Goal: Information Seeking & Learning: Learn about a topic

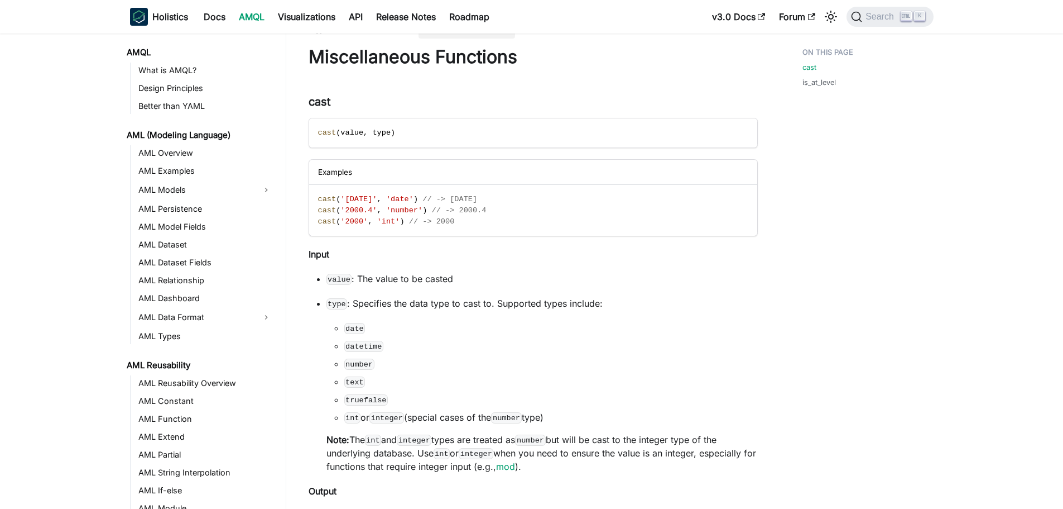
scroll to position [706, 0]
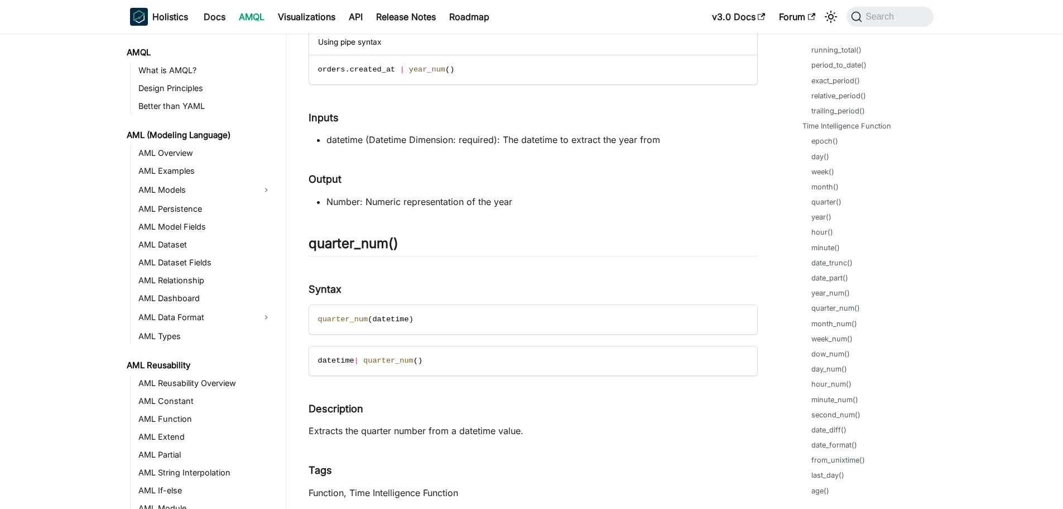
scroll to position [483, 0]
click at [831, 131] on link "trailing_period()" at bounding box center [841, 130] width 54 height 11
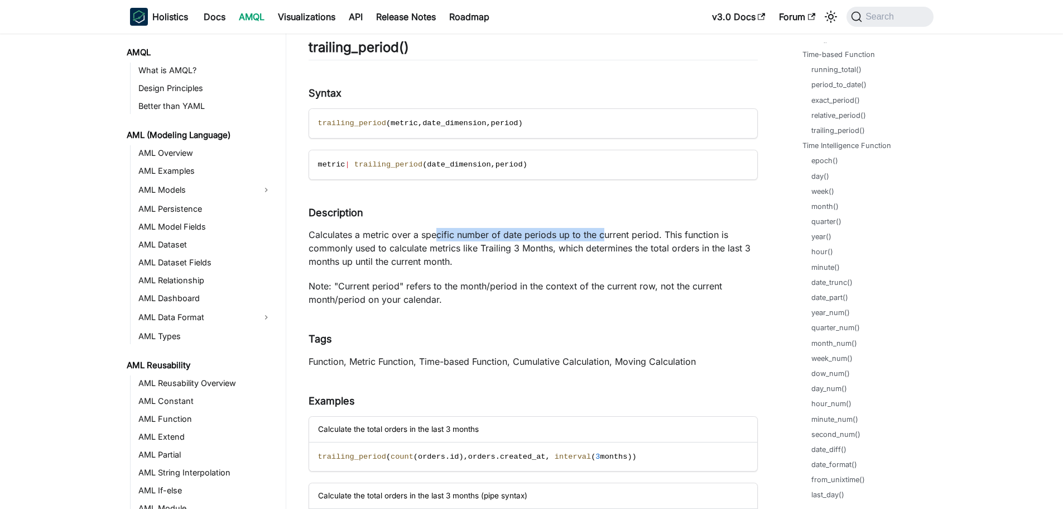
drag, startPoint x: 437, startPoint y: 238, endPoint x: 623, endPoint y: 245, distance: 186.0
click at [622, 244] on p "Calculates a metric over a specific number of date periods up to the current pe…" at bounding box center [533, 248] width 449 height 40
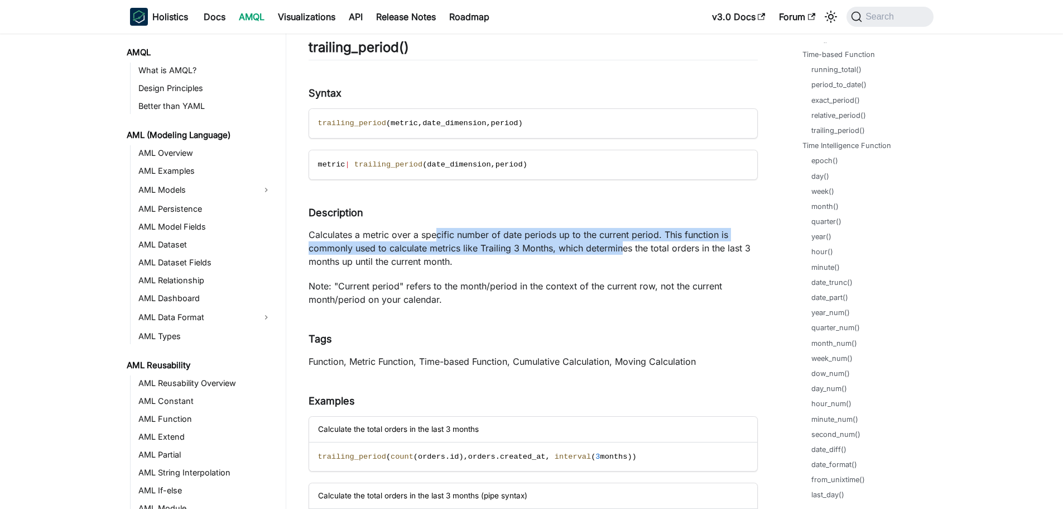
click at [623, 245] on p "Calculates a metric over a specific number of date periods up to the current pe…" at bounding box center [533, 248] width 449 height 40
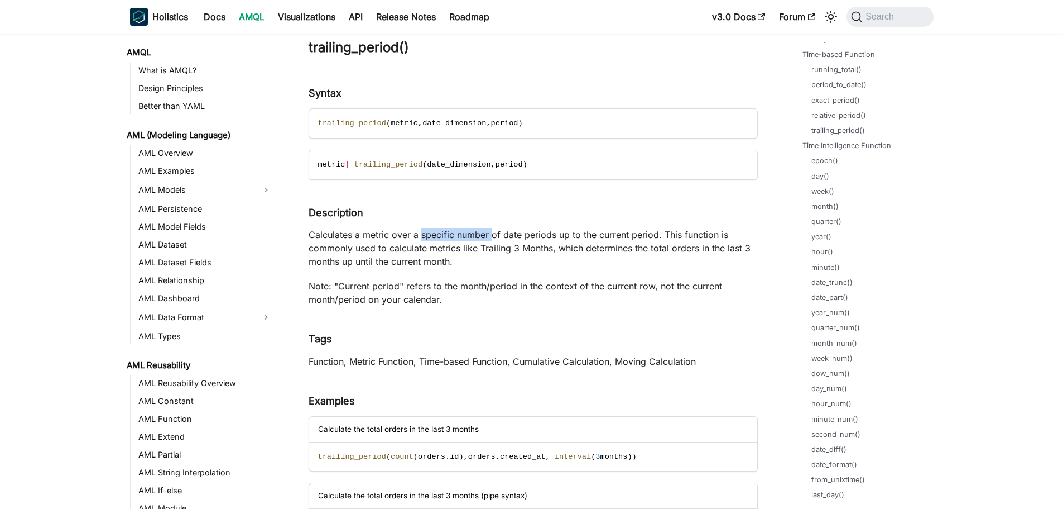
drag, startPoint x: 423, startPoint y: 234, endPoint x: 492, endPoint y: 236, distance: 69.8
click at [492, 236] on p "Calculates a metric over a specific number of date periods up to the current pe…" at bounding box center [533, 248] width 449 height 40
click at [859, 114] on link "relative_period()" at bounding box center [841, 115] width 55 height 11
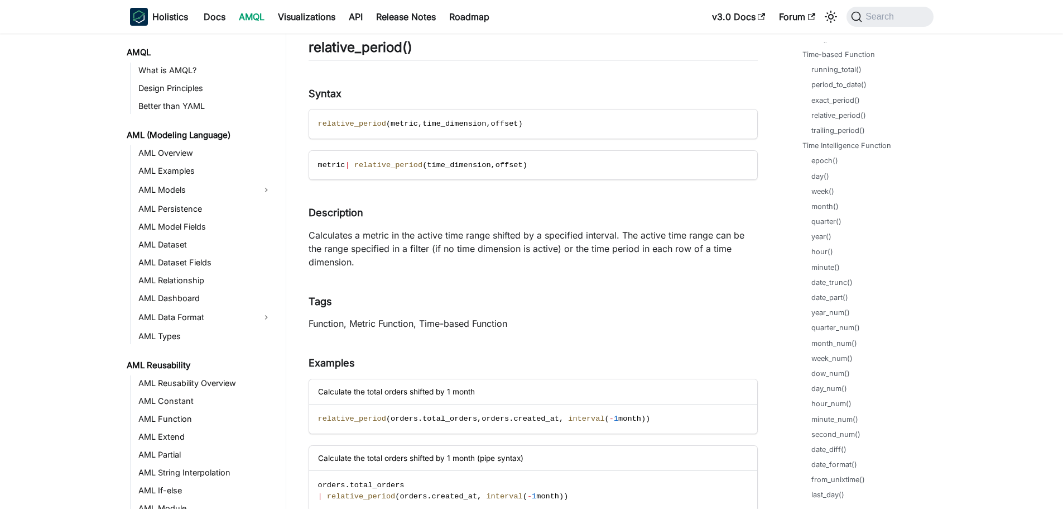
scroll to position [22087, 0]
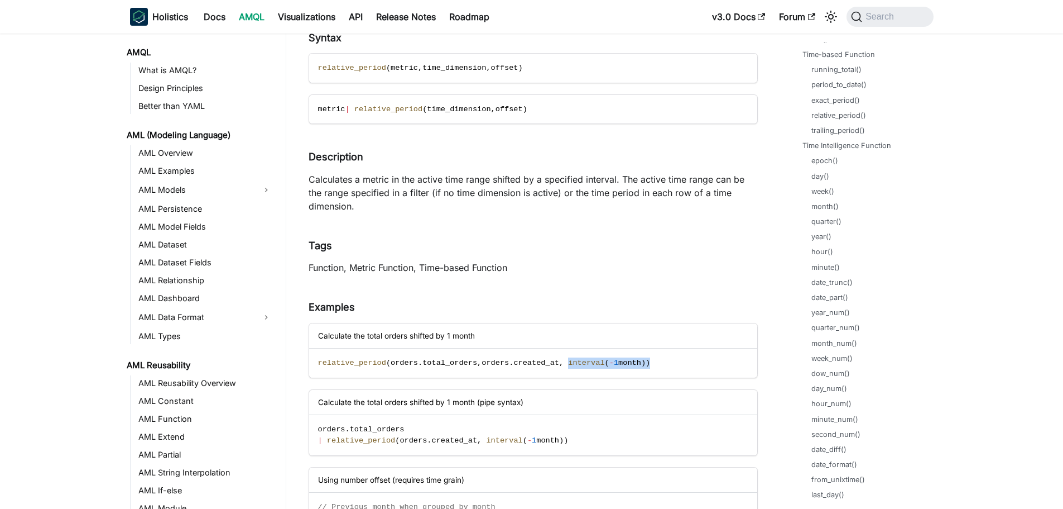
drag, startPoint x: 553, startPoint y: 362, endPoint x: 648, endPoint y: 376, distance: 96.5
click at [648, 376] on code "relative_period ( orders . total_orders , orders . created_at , interval ( - 1 …" at bounding box center [532, 362] width 447 height 29
click at [649, 371] on code "relative_period ( orders . total_orders , orders . created_at , interval ( - 1 …" at bounding box center [532, 362] width 447 height 29
drag, startPoint x: 317, startPoint y: 363, endPoint x: 633, endPoint y: 352, distance: 316.2
click at [633, 352] on code "relative_period ( orders . total_orders , orders . created_at , interval ( - 1 …" at bounding box center [532, 362] width 447 height 29
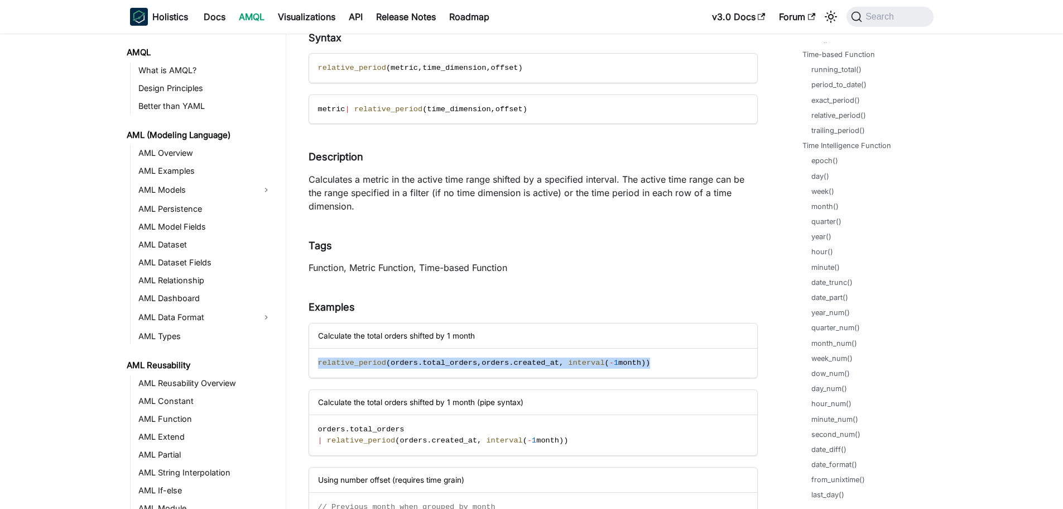
copy span "relative_period ( orders . total_orders , orders . created_at , interval ( - 1 …"
click at [681, 354] on code "relative_period ( orders . total_orders , orders . created_at , interval ( - 1 …" at bounding box center [532, 362] width 447 height 29
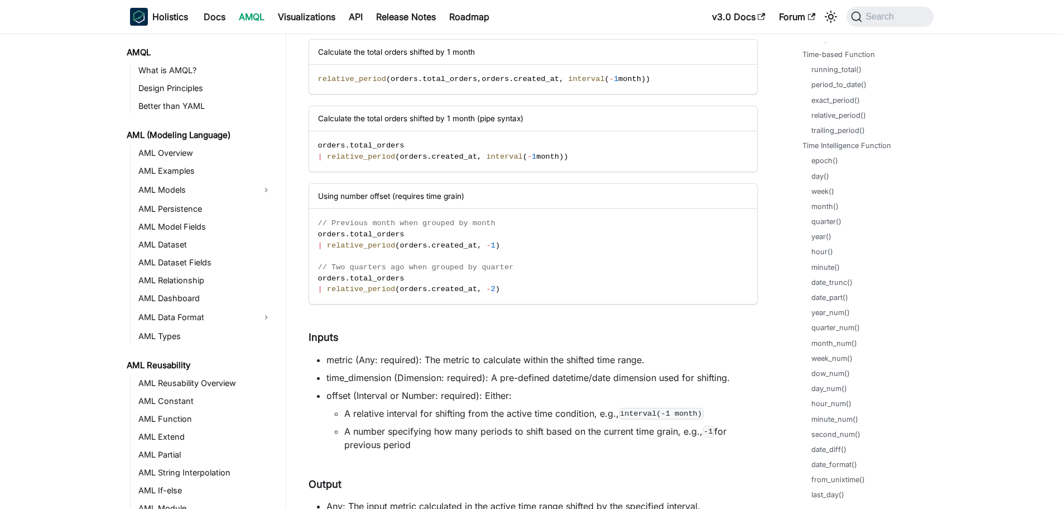
scroll to position [22310, 0]
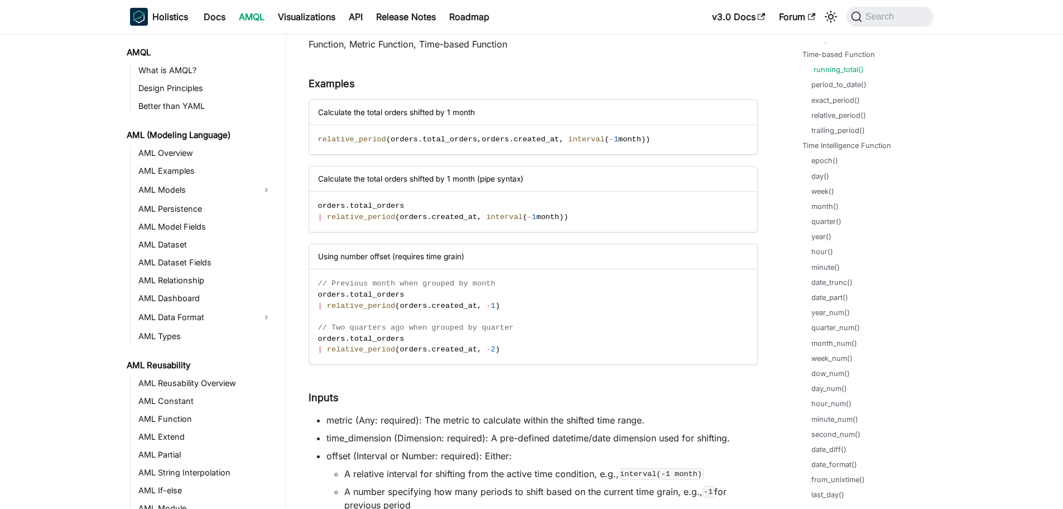
click at [835, 72] on link "running_total()" at bounding box center [839, 69] width 50 height 11
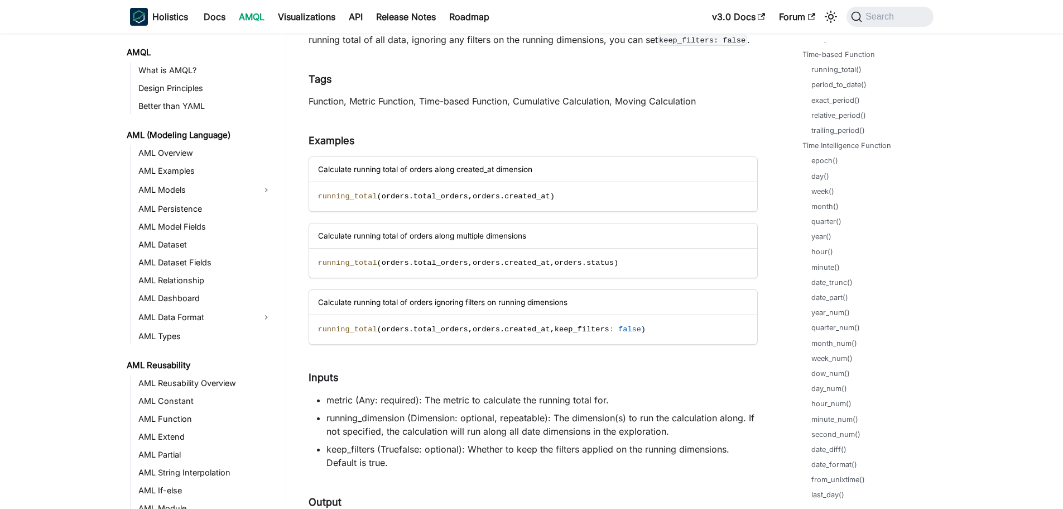
scroll to position [19938, 0]
drag, startPoint x: 425, startPoint y: 396, endPoint x: 606, endPoint y: 399, distance: 180.9
click at [606, 399] on li "metric (Any: required): The metric to calculate the running total for." at bounding box center [543, 398] width 432 height 13
click at [633, 400] on li "metric (Any: required): The metric to calculate the running total for." at bounding box center [543, 398] width 432 height 13
drag, startPoint x: 559, startPoint y: 196, endPoint x: 316, endPoint y: 199, distance: 242.9
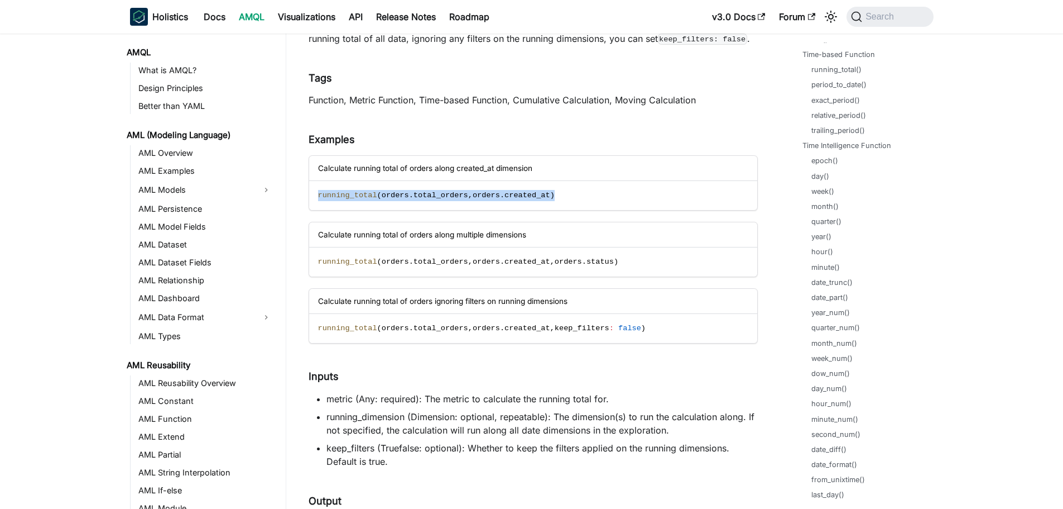
click at [316, 199] on code "running_total ( orders . total_orders , orders . created_at )" at bounding box center [532, 195] width 447 height 29
copy span "running_total ( orders . total_orders , orders . created_at )"
click at [592, 198] on code "running_total ( orders . total_orders , orders . created_at )" at bounding box center [532, 195] width 447 height 29
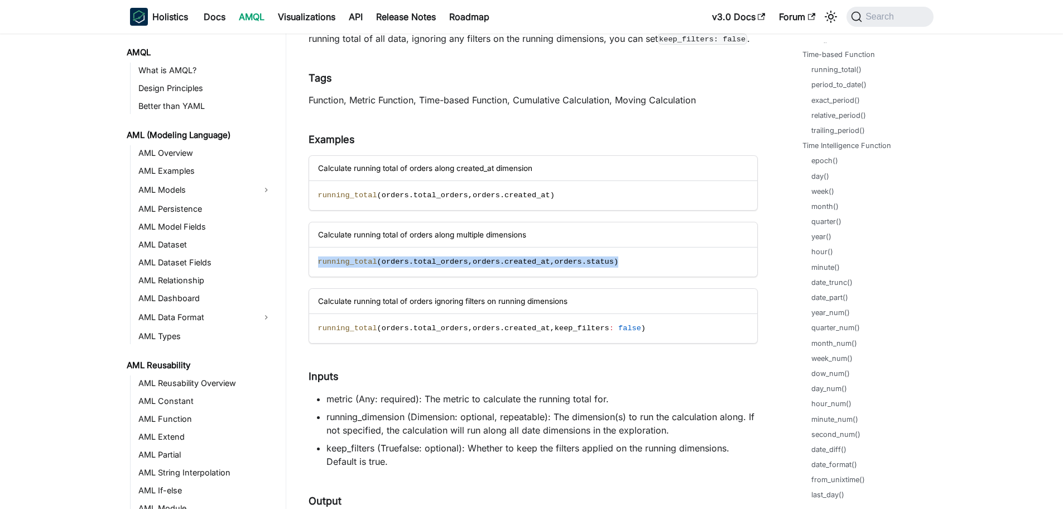
drag, startPoint x: 549, startPoint y: 262, endPoint x: 319, endPoint y: 263, distance: 230.0
click at [319, 263] on code "running_total ( orders . total_orders , orders . created_at , orders . status )" at bounding box center [532, 261] width 447 height 29
copy span "running_total ( orders . total_orders , orders . created_at , orders . status )"
click at [667, 265] on code "running_total ( orders . total_orders , orders . created_at , orders . status )" at bounding box center [532, 261] width 447 height 29
drag, startPoint x: 665, startPoint y: 265, endPoint x: 308, endPoint y: 265, distance: 357.3
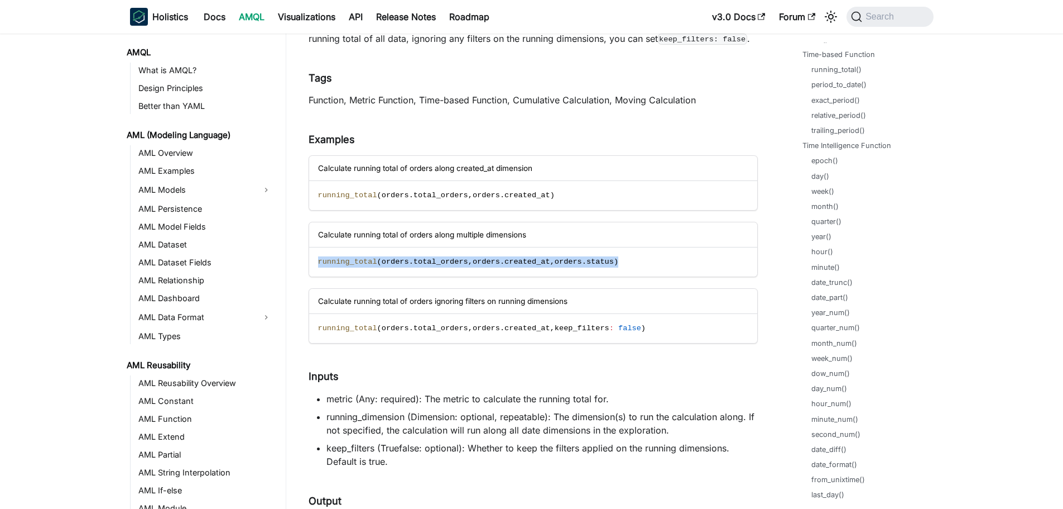
copy span "running_total ( orders . total_orders , orders . created_at , orders . status )"
click at [607, 262] on code "running_total ( orders . total_orders , orders . created_at , orders . status )" at bounding box center [532, 261] width 447 height 29
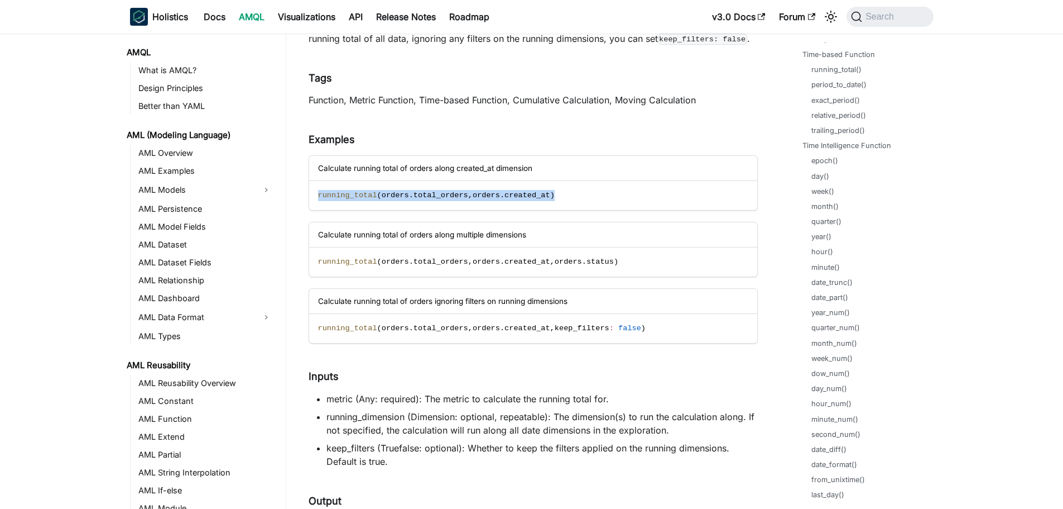
drag, startPoint x: 560, startPoint y: 198, endPoint x: 320, endPoint y: 200, distance: 240.6
click at [320, 200] on code "running_total ( orders . total_orders , orders . created_at )" at bounding box center [532, 195] width 447 height 29
copy span "running_total ( orders . total_orders , orders . created_at )"
click at [658, 185] on code "running_total ( orders . total_orders , orders . created_at )" at bounding box center [532, 195] width 447 height 29
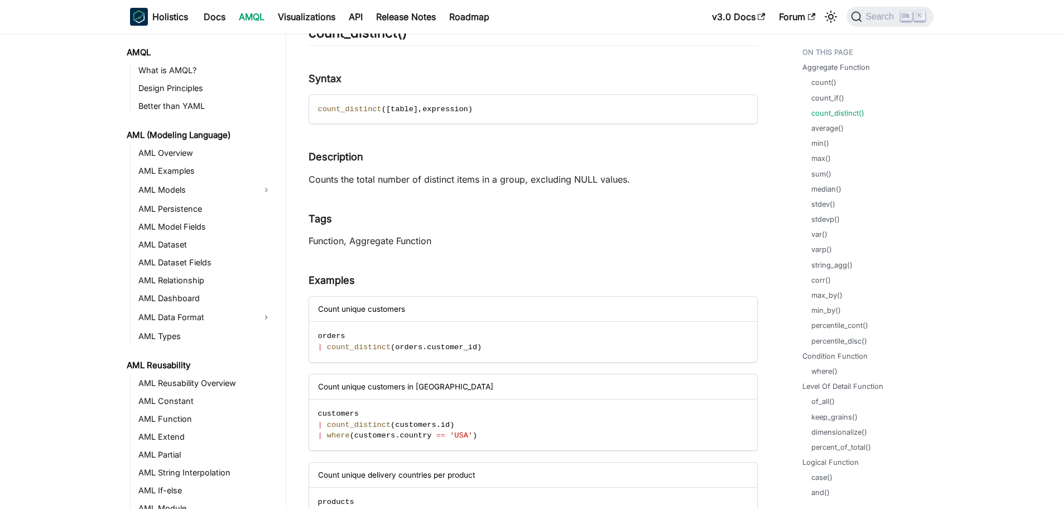
scroll to position [610, 0]
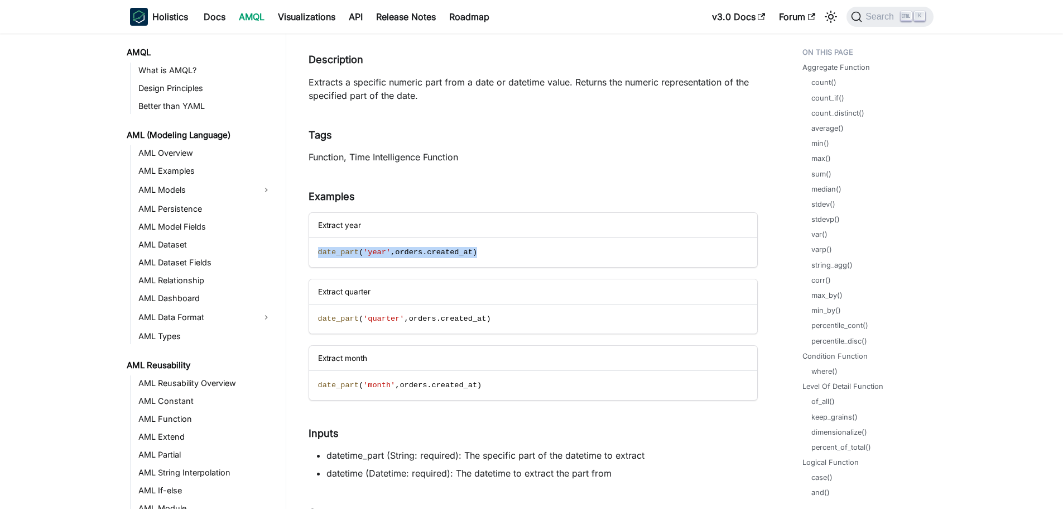
scroll to position [539, 0]
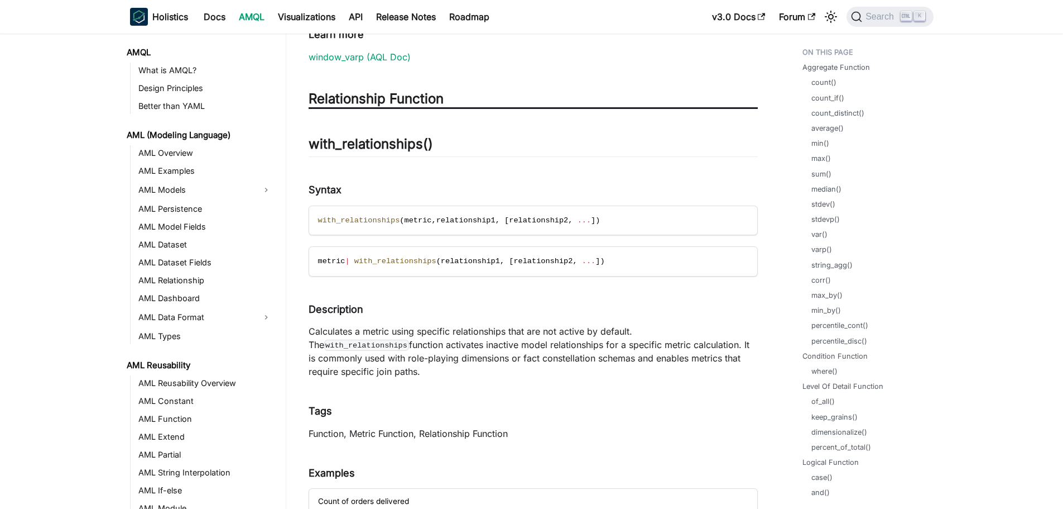
scroll to position [1767, 0]
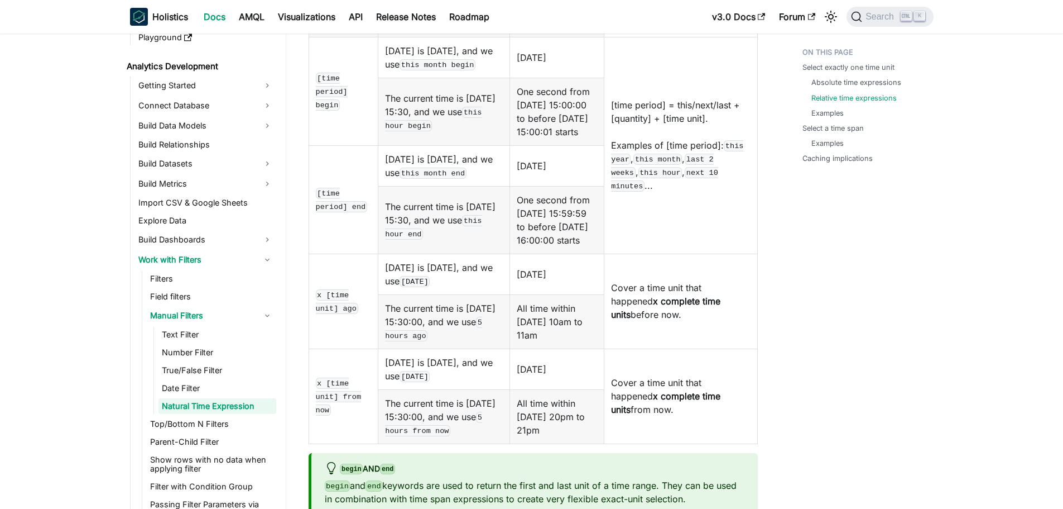
scroll to position [1451, 0]
